Goal: Complete application form

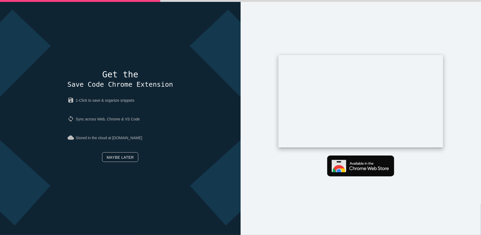
click at [126, 156] on link "Maybe later" at bounding box center [120, 158] width 36 height 10
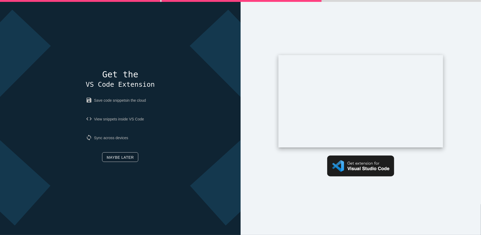
click at [124, 157] on link "Maybe later" at bounding box center [120, 158] width 36 height 10
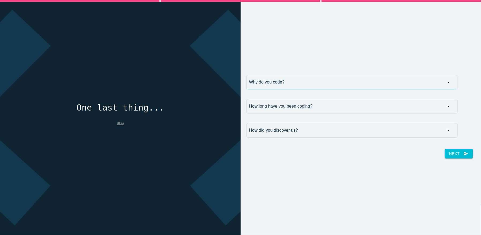
click at [443, 82] on input "Why do you code?" at bounding box center [352, 82] width 212 height 14
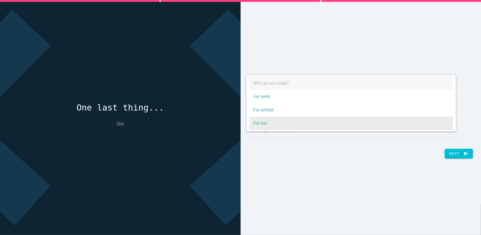
click at [429, 123] on span "For fun" at bounding box center [351, 123] width 204 height 13
select select "For fun"
type input "For fun"
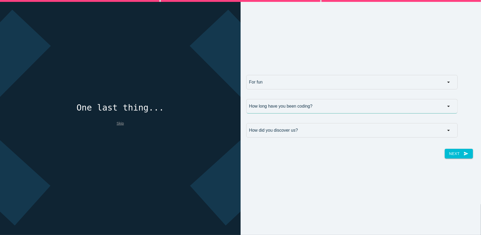
click at [432, 108] on input "How long have you been coding?" at bounding box center [352, 106] width 212 height 14
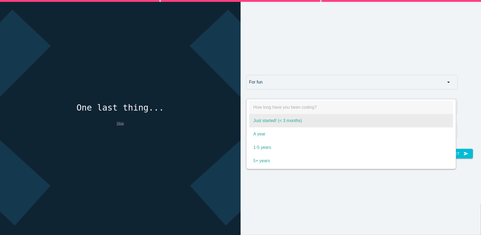
click at [438, 117] on span "Just started! (< 3 months)" at bounding box center [351, 120] width 204 height 13
select select "Just started! (< 3 months)"
type input "Just started! (< 3 months)"
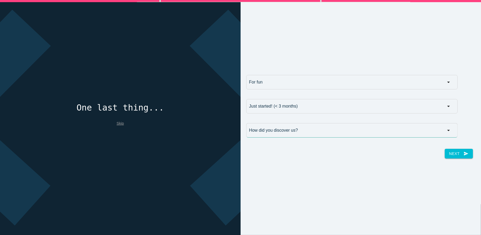
click at [441, 134] on input "How did you discover us?" at bounding box center [352, 130] width 212 height 14
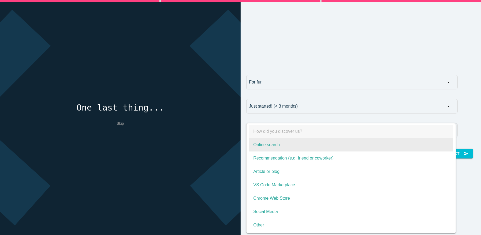
click at [437, 141] on span "Online search" at bounding box center [351, 144] width 204 height 13
select select "Online search"
type input "Online search"
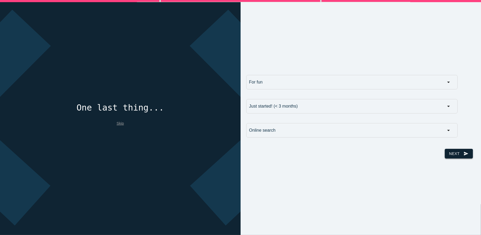
click at [464, 157] on icon "send" at bounding box center [466, 154] width 5 height 10
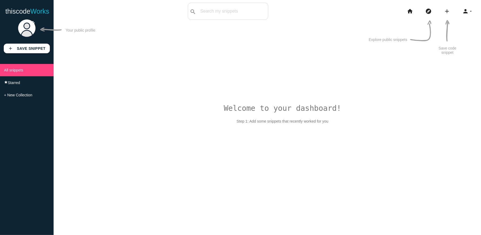
click at [77, 68] on div "Welcome to your dashboard! Step 1: Add some snippets that recently worked for y…" at bounding box center [268, 134] width 428 height 235
drag, startPoint x: 87, startPoint y: 54, endPoint x: 190, endPoint y: 47, distance: 102.9
click at [190, 47] on div "Welcome to your dashboard! Step 1: Add some snippets that recently worked for y…" at bounding box center [268, 134] width 428 height 235
click at [427, 11] on icon "explore" at bounding box center [429, 11] width 6 height 17
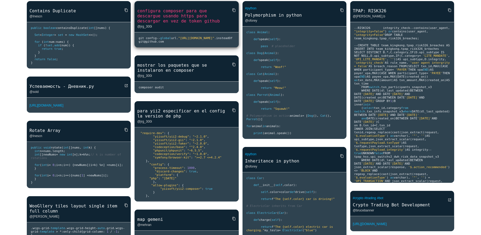
scroll to position [27, 0]
